Goal: Transaction & Acquisition: Book appointment/travel/reservation

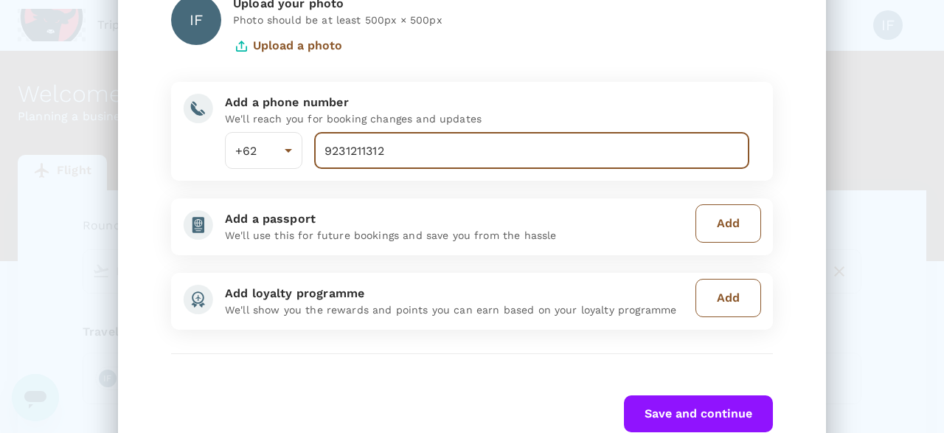
type input "9231211312"
click at [702, 394] on div "Great Invite! You have now created an account. Here are some steps that help yo…" at bounding box center [471, 172] width 637 height 521
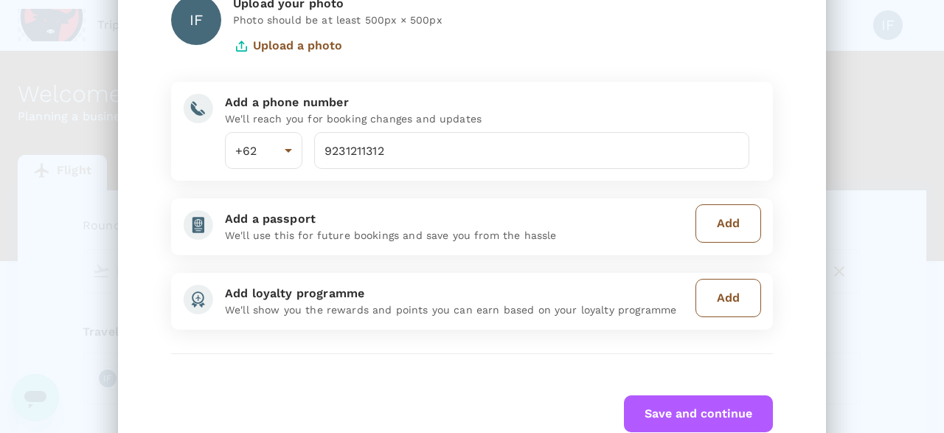
click at [703, 398] on button "Save and continue" at bounding box center [698, 413] width 149 height 37
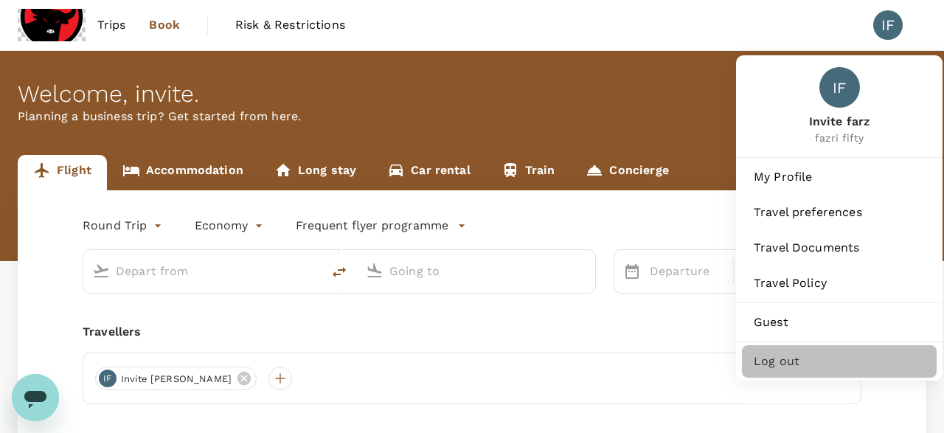
click at [774, 346] on div "Log out" at bounding box center [839, 361] width 195 height 32
